Goal: Navigation & Orientation: Find specific page/section

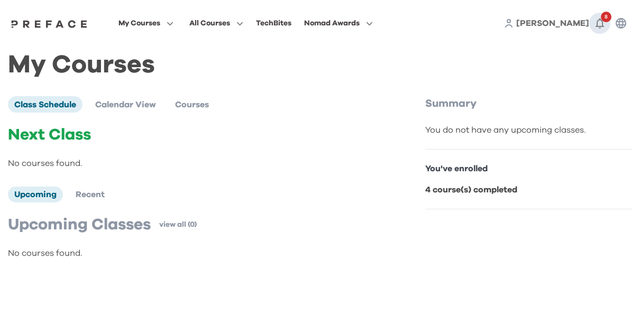
click at [598, 22] on icon "button" at bounding box center [599, 23] width 13 height 13
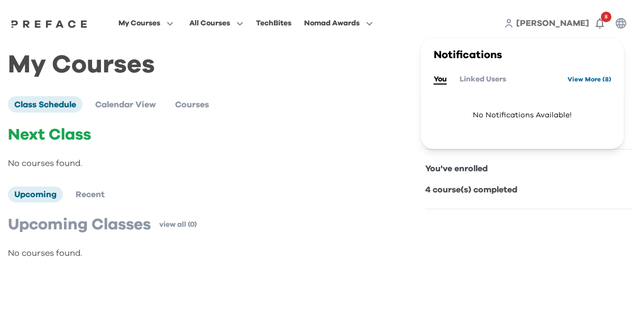
click at [580, 80] on link "View More ( 8 )" at bounding box center [589, 79] width 44 height 17
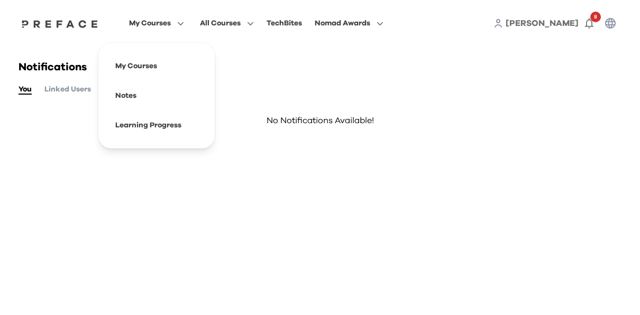
click at [157, 19] on span "My Courses" at bounding box center [150, 23] width 42 height 13
click at [146, 66] on span at bounding box center [156, 66] width 99 height 30
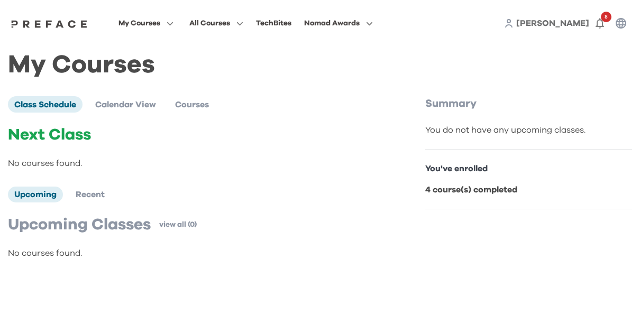
click at [491, 179] on div "You've enrolled 4 course(s) completed" at bounding box center [528, 180] width 207 height 60
click at [477, 198] on div "You've enrolled 4 course(s) completed" at bounding box center [528, 180] width 207 height 60
click at [461, 172] on p "You've enrolled" at bounding box center [528, 168] width 207 height 13
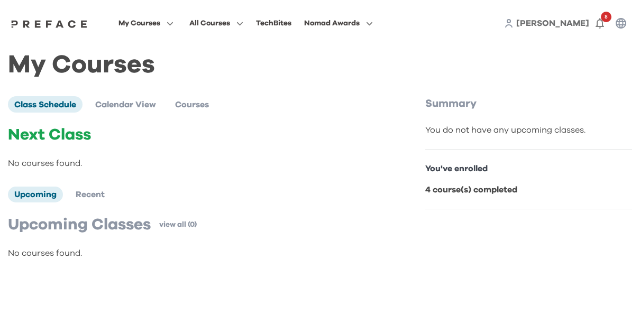
click at [505, 182] on div "You've enrolled 4 course(s) completed" at bounding box center [528, 180] width 207 height 60
click at [90, 190] on span "Recent" at bounding box center [90, 194] width 29 height 8
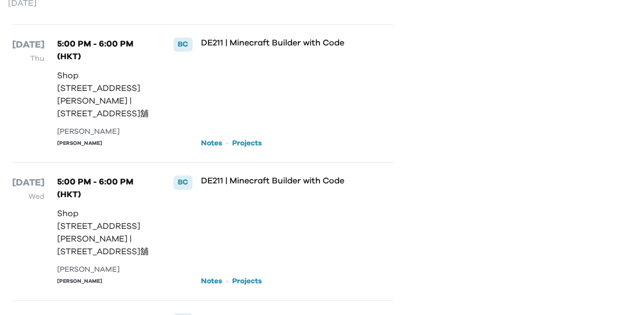
scroll to position [268, 0]
